Goal: Task Accomplishment & Management: Use online tool/utility

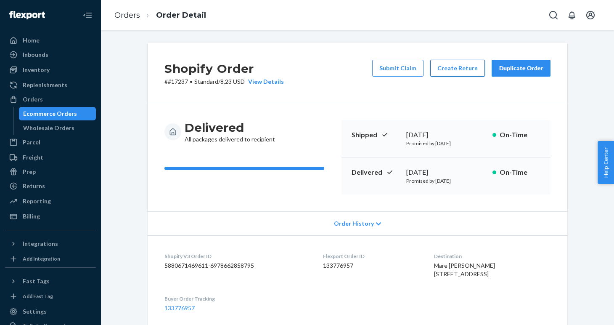
click at [448, 69] on button "Create Return" at bounding box center [457, 68] width 55 height 17
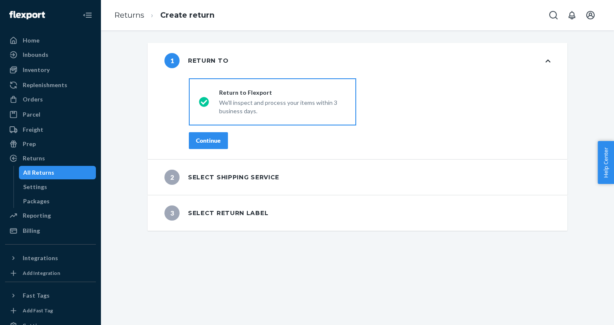
click at [204, 145] on button "Continue" at bounding box center [208, 140] width 39 height 17
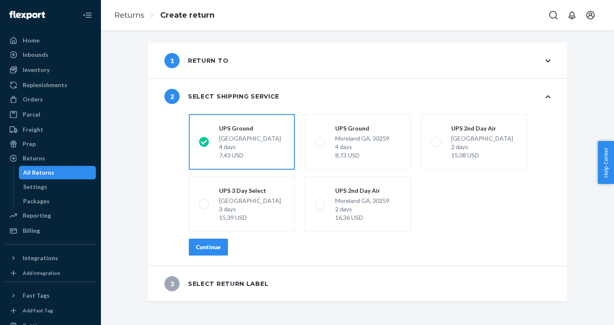
click at [214, 242] on button "Continue" at bounding box center [208, 246] width 39 height 17
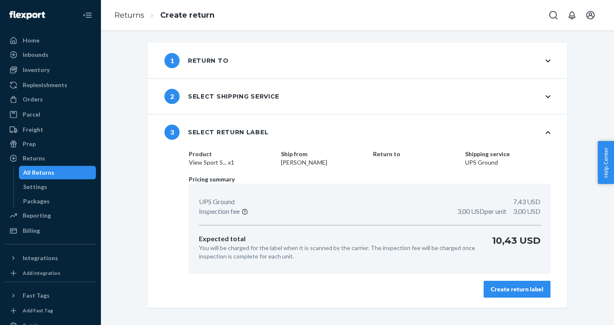
click at [521, 283] on button "Create return label" at bounding box center [517, 288] width 67 height 17
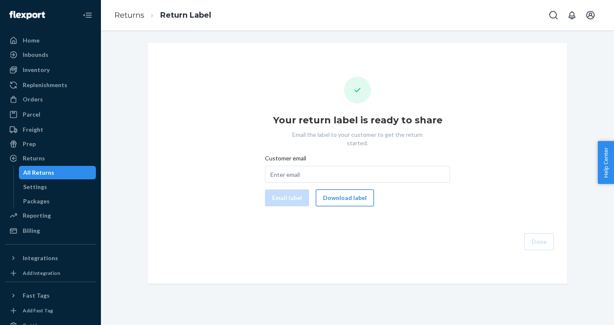
click at [329, 197] on button "Download label" at bounding box center [345, 197] width 58 height 17
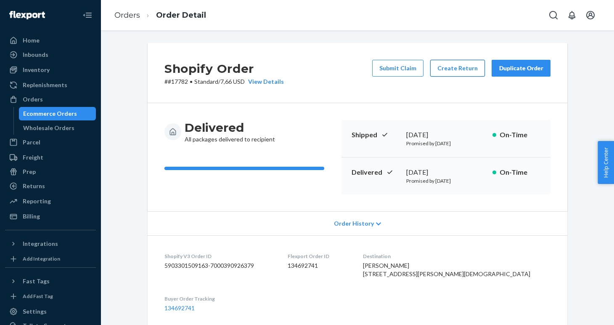
click at [447, 73] on button "Create Return" at bounding box center [457, 68] width 55 height 17
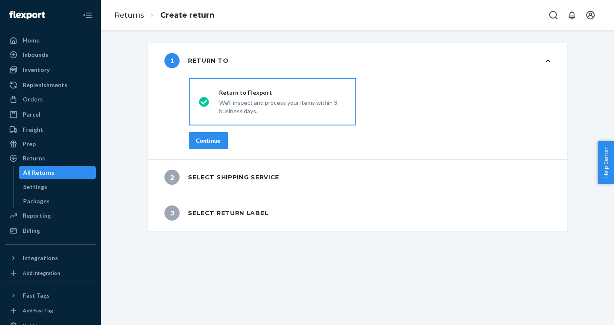
click at [211, 142] on div "Continue" at bounding box center [208, 140] width 25 height 8
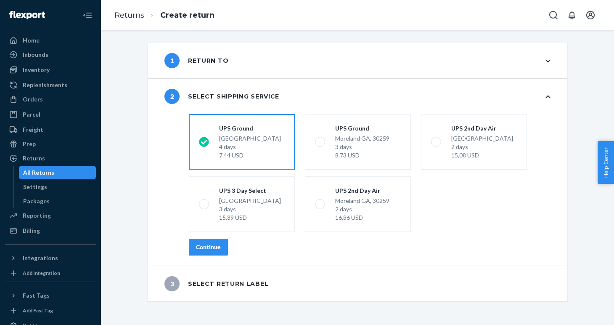
click at [204, 244] on div "Continue" at bounding box center [208, 247] width 25 height 8
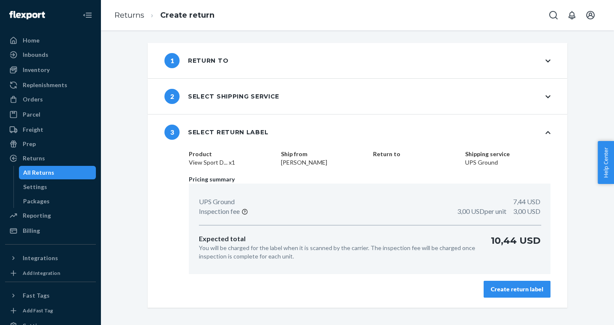
click at [502, 285] on div "Create return label" at bounding box center [517, 289] width 53 height 8
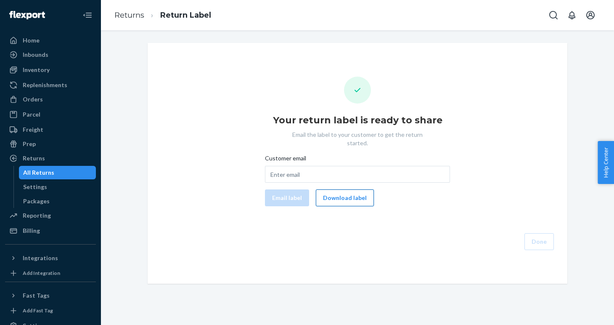
click at [355, 189] on button "Download label" at bounding box center [345, 197] width 58 height 17
